Goal: Transaction & Acquisition: Purchase product/service

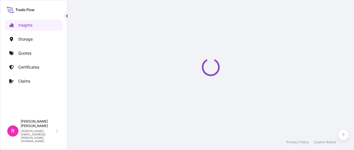
select select "2025"
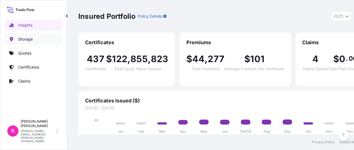
click at [23, 53] on p "Quotes" at bounding box center [24, 53] width 13 height 6
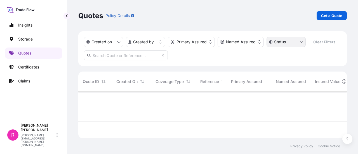
scroll to position [46, 264]
click at [327, 16] on p "Get a Quote" at bounding box center [331, 16] width 21 height 6
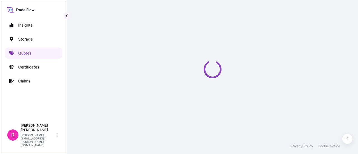
select select "Water"
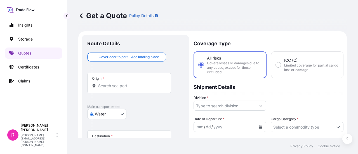
scroll to position [9, 0]
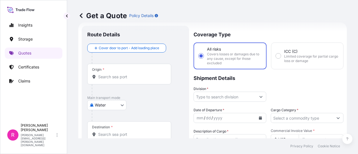
click at [111, 73] on div "Origin *" at bounding box center [129, 74] width 84 height 21
click at [111, 74] on input "Origin *" at bounding box center [131, 77] width 66 height 6
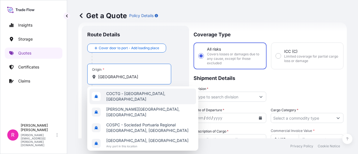
click at [147, 95] on span "COCTG - [GEOGRAPHIC_DATA], [GEOGRAPHIC_DATA]" at bounding box center [149, 96] width 87 height 11
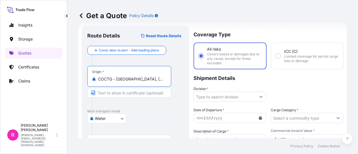
scroll to position [37, 0]
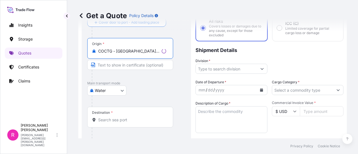
type input "COCTG - [GEOGRAPHIC_DATA], [GEOGRAPHIC_DATA]"
drag, startPoint x: 107, startPoint y: 120, endPoint x: 110, endPoint y: 98, distance: 22.5
click at [107, 121] on input "Destination *" at bounding box center [132, 120] width 68 height 6
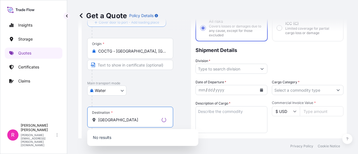
scroll to position [65, 0]
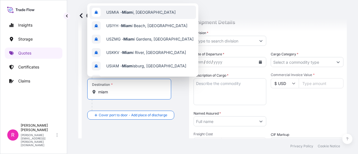
click at [148, 13] on span "USMIA - Miam i, [GEOGRAPHIC_DATA]" at bounding box center [140, 13] width 69 height 6
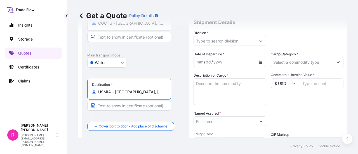
type input "USMIA - [GEOGRAPHIC_DATA], [GEOGRAPHIC_DATA]"
click at [238, 44] on input "Division *" at bounding box center [225, 41] width 62 height 10
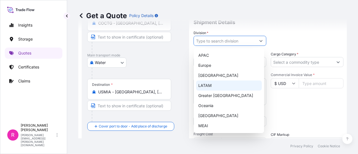
click at [218, 86] on div "LATAM" at bounding box center [229, 86] width 66 height 10
type input "LATAM"
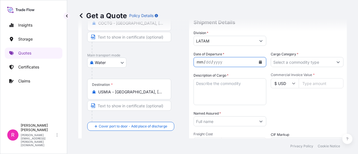
click at [253, 62] on div "mm / dd / yyyy" at bounding box center [225, 62] width 62 height 10
click at [260, 62] on button "Calendar" at bounding box center [260, 62] width 9 height 9
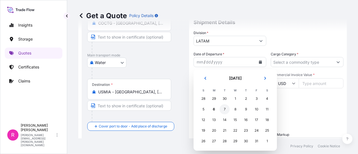
click at [224, 109] on div "7" at bounding box center [224, 109] width 10 height 10
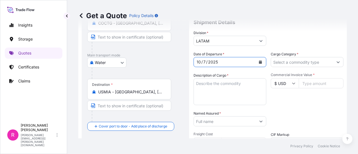
click at [301, 63] on input "Cargo Category *" at bounding box center [302, 62] width 62 height 10
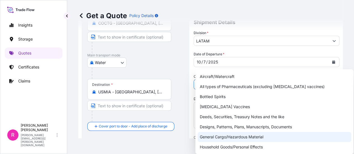
click at [222, 138] on div "General Cargo/Hazardous Material" at bounding box center [273, 137] width 153 height 10
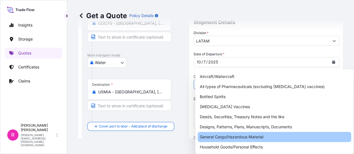
type input "General Cargo/Hazardous Material"
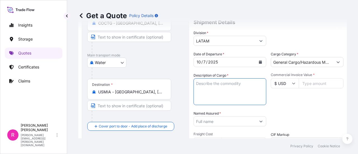
click at [219, 82] on textarea "Description of Cargo *" at bounding box center [229, 91] width 73 height 27
type textarea "POWER TRANSFORMER"
click at [306, 83] on input "Commercial Invoice Value *" at bounding box center [321, 83] width 45 height 10
type input "126770"
type input "126770.4"
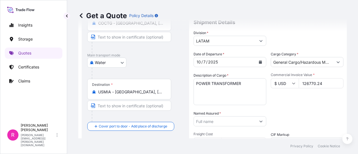
type input "126770.24"
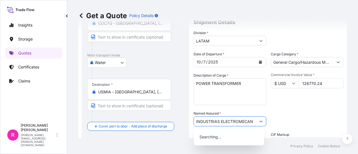
scroll to position [0, 1]
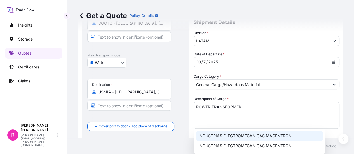
click at [236, 136] on span "INDUSTRIAS ELECTROMECANICAS MAGENTRON" at bounding box center [244, 136] width 93 height 6
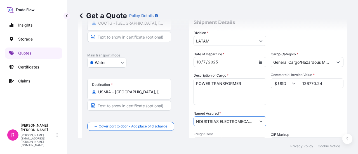
scroll to position [121, 0]
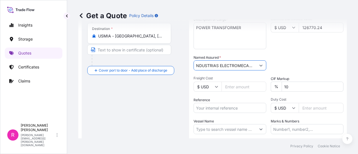
type input "INDUSTRIAS ELECTROMECANICAS MAGENTRON"
click at [227, 110] on input "Reference" at bounding box center [229, 108] width 73 height 10
click at [223, 107] on input "Reference" at bounding box center [229, 108] width 73 height 10
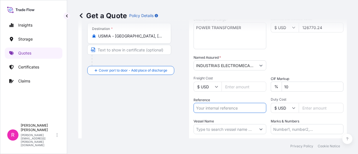
paste input "CO4061156337"
type input "CO4061156337"
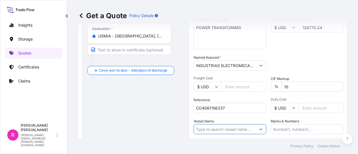
click at [221, 130] on input "Vessel Name" at bounding box center [225, 129] width 62 height 10
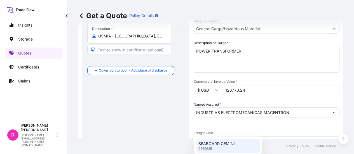
click at [237, 146] on div "SEABOARD GEMINI 9969625" at bounding box center [227, 146] width 63 height 15
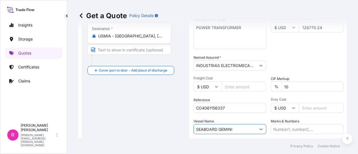
scroll to position [161, 0]
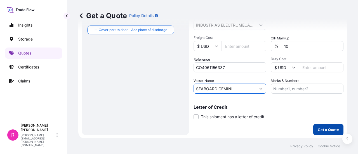
type input "SEABOARD GEMINI"
click at [313, 127] on button "Get a Quote" at bounding box center [328, 129] width 30 height 11
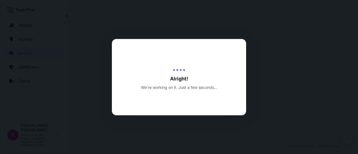
select select "Water"
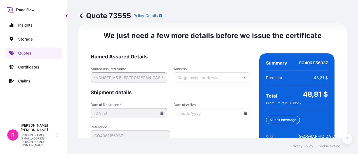
scroll to position [865, 0]
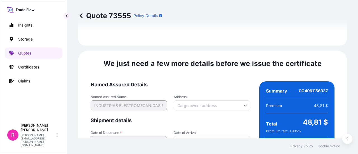
click at [243, 104] on icon at bounding box center [244, 105] width 3 height 3
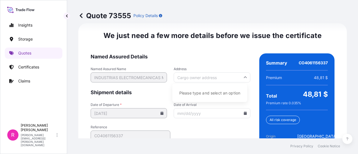
click at [195, 56] on span "Named Assured Details" at bounding box center [171, 56] width 160 height 7
click at [244, 114] on input "Date of Arrival" at bounding box center [212, 113] width 76 height 10
click at [243, 112] on icon at bounding box center [244, 113] width 3 height 3
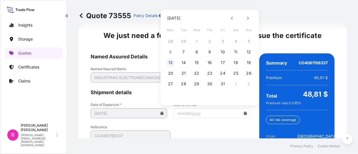
click at [172, 62] on button "13" at bounding box center [170, 62] width 9 height 9
type input "[DATE]"
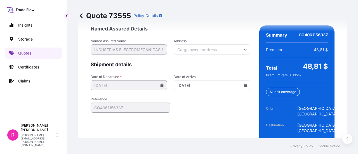
scroll to position [947, 0]
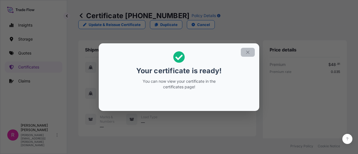
click at [247, 50] on icon "button" at bounding box center [247, 52] width 5 height 5
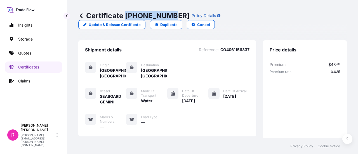
drag, startPoint x: 125, startPoint y: 16, endPoint x: 166, endPoint y: 16, distance: 41.1
click at [166, 16] on p "Certificate [PHONE_NUMBER]" at bounding box center [133, 15] width 111 height 9
copy p "[PHONE_NUMBER]"
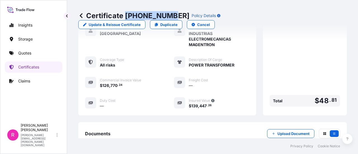
scroll to position [206, 0]
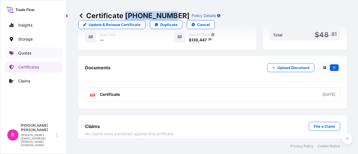
click at [31, 53] on p "Quotes" at bounding box center [24, 53] width 13 height 6
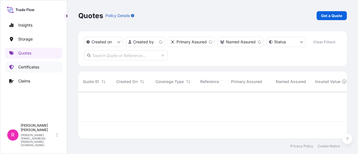
scroll to position [46, 264]
click at [325, 19] on link "Get a Quote" at bounding box center [331, 15] width 30 height 9
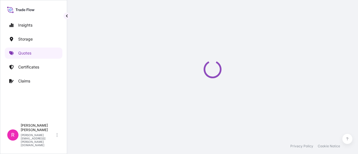
scroll to position [9, 0]
select select "Water"
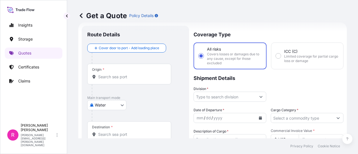
click at [107, 77] on input "Origin *" at bounding box center [131, 77] width 66 height 6
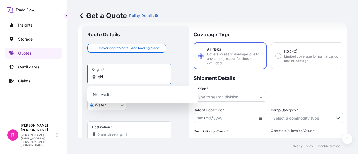
type input "s"
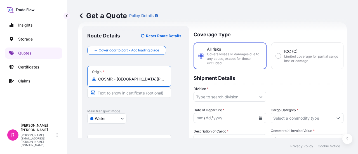
scroll to position [121, 0]
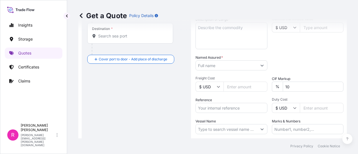
type input "COSMR - [GEOGRAPHIC_DATA][PERSON_NAME], [GEOGRAPHIC_DATA]"
drag, startPoint x: 119, startPoint y: 26, endPoint x: 119, endPoint y: 29, distance: 3.2
click at [119, 29] on div "Get a Quote Policy Details" at bounding box center [212, 15] width 268 height 31
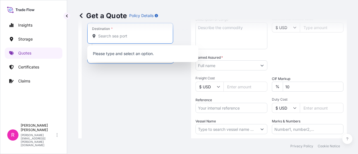
click at [116, 35] on input "Destination *" at bounding box center [132, 36] width 68 height 6
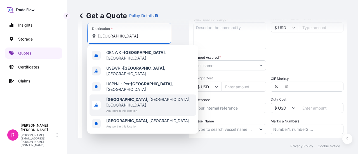
click at [143, 94] on div "[GEOGRAPHIC_DATA] , [GEOGRAPHIC_DATA], [GEOGRAPHIC_DATA] Any port in this locat…" at bounding box center [142, 104] width 107 height 21
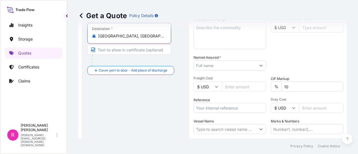
scroll to position [65, 0]
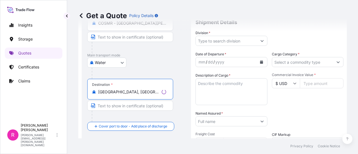
type input "[GEOGRAPHIC_DATA], [GEOGRAPHIC_DATA], [GEOGRAPHIC_DATA]"
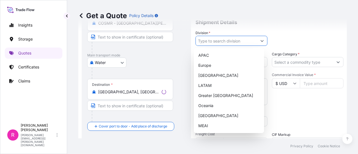
drag, startPoint x: 234, startPoint y: 39, endPoint x: 243, endPoint y: 38, distance: 8.8
click at [235, 39] on input "Division *" at bounding box center [226, 41] width 61 height 10
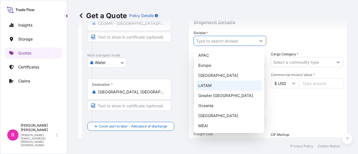
click at [224, 87] on div "LATAM" at bounding box center [229, 86] width 66 height 10
type input "LATAM"
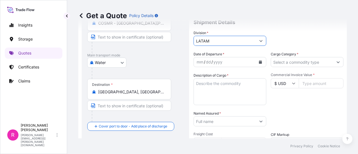
click at [259, 63] on icon "Calendar" at bounding box center [260, 61] width 3 height 3
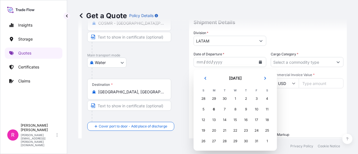
click at [240, 106] on td "8" at bounding box center [235, 109] width 11 height 11
click at [237, 108] on div "8" at bounding box center [235, 109] width 10 height 10
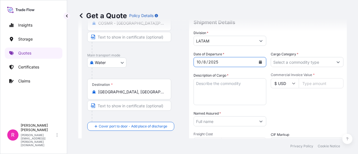
click at [289, 58] on input "Cargo Category *" at bounding box center [302, 62] width 62 height 10
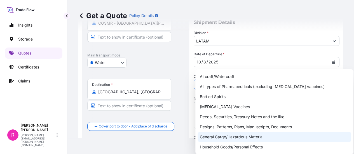
click at [222, 133] on div "General Cargo/Hazardous Material" at bounding box center [273, 137] width 153 height 10
type input "General Cargo/Hazardous Material"
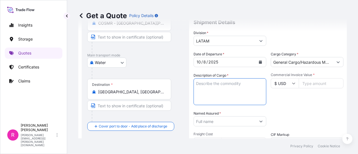
click at [223, 98] on textarea "Description of Cargo *" at bounding box center [229, 91] width 73 height 27
type textarea "POWER TRANSFORMER"
click at [307, 83] on input "Commercial Invoice Value *" at bounding box center [321, 83] width 45 height 10
type input "848836"
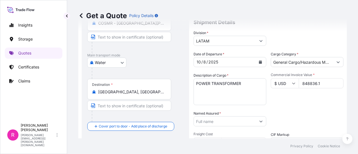
type input "848836.1"
click at [222, 123] on input "Named Assured *" at bounding box center [225, 121] width 62 height 10
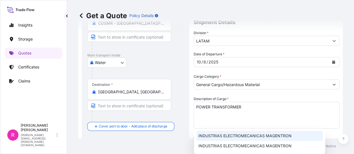
click at [233, 136] on span "INDUSTRIAS ELECTROMECANICAS MAGENTRON" at bounding box center [244, 136] width 93 height 6
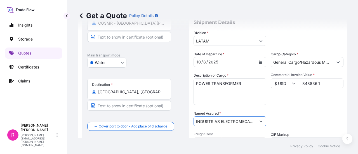
scroll to position [161, 0]
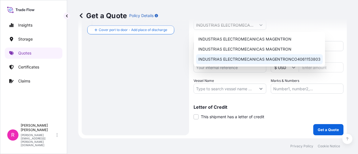
click at [223, 64] on div "INDUSTRIAS ELECTROMECANICAS MAGENTRON INDUSTRIAS ELECTROMECANICAS MAGENTRON IND…" at bounding box center [259, 49] width 131 height 35
type input "INDUSTRIAS ELECTROMECANICAS MAGENTRONCO4061153803"
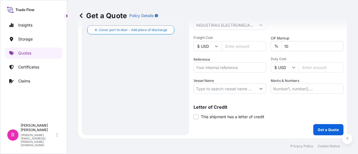
click at [225, 65] on input "Reference" at bounding box center [229, 67] width 73 height 10
paste input "EXPO 283-25 NATIONAL"
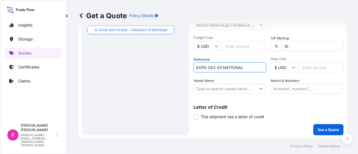
type input "EXPO 283-25 NATIONAL"
click at [202, 92] on input "Vessel Name" at bounding box center [225, 89] width 62 height 10
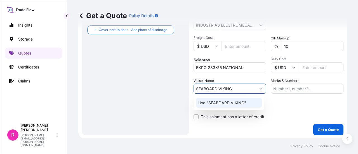
click at [244, 99] on div "Use "SEABOARD VIKING"" at bounding box center [229, 103] width 66 height 10
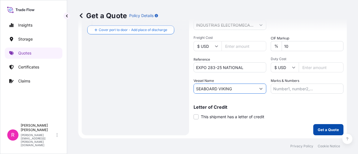
type input "SEABOARD VIKING"
click at [331, 131] on p "Get a Quote" at bounding box center [328, 130] width 21 height 6
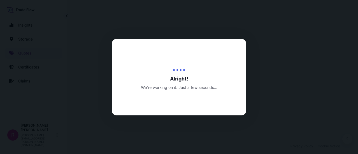
select select "Water"
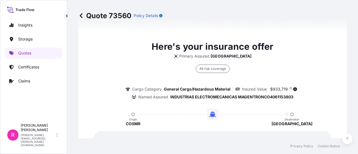
scroll to position [899, 0]
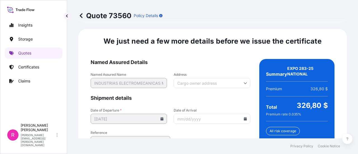
click at [243, 117] on icon at bounding box center [244, 118] width 3 height 3
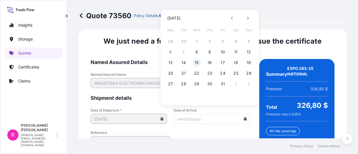
click at [194, 63] on button "15" at bounding box center [196, 62] width 9 height 9
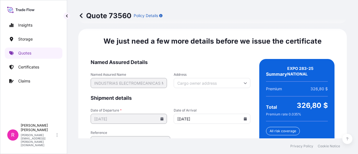
type input "[DATE]"
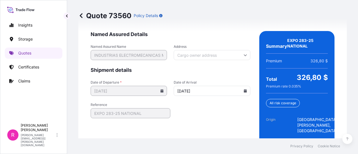
scroll to position [958, 0]
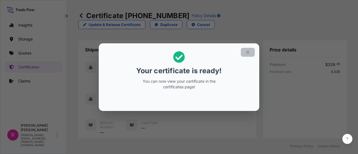
click at [248, 49] on button "button" at bounding box center [248, 52] width 14 height 9
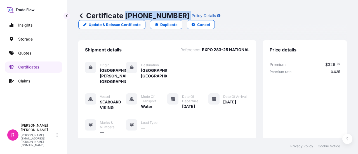
drag, startPoint x: 127, startPoint y: 13, endPoint x: 261, endPoint y: 14, distance: 133.6
click at [170, 13] on div "Certificate [PHONE_NUMBER] Policy Details" at bounding box center [149, 15] width 142 height 9
